Goal: Understand process/instructions: Learn about a topic

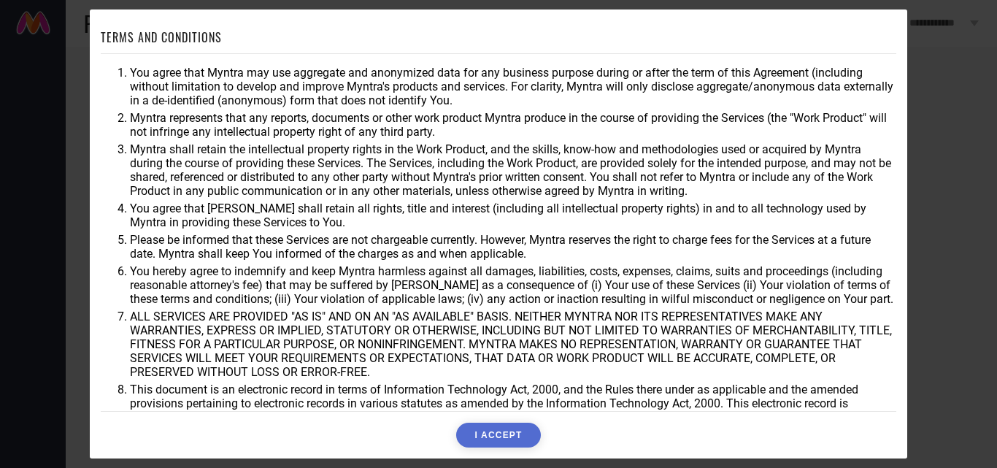
click at [963, 88] on div "TERMS AND CONDITIONS You agree that Myntra may use aggregate and anonymized dat…" at bounding box center [498, 234] width 997 height 468
